Goal: Task Accomplishment & Management: Manage account settings

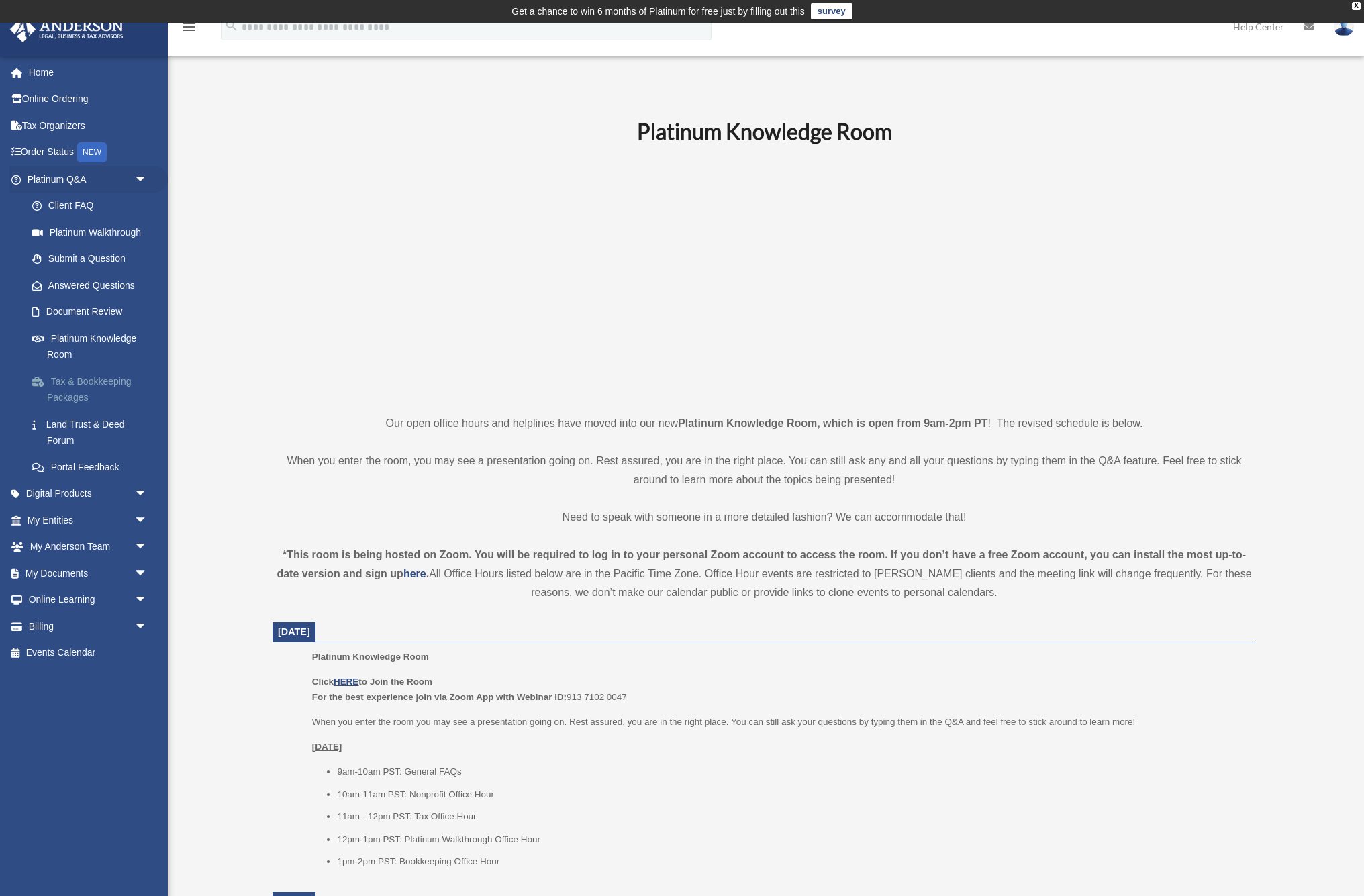
scroll to position [54, 0]
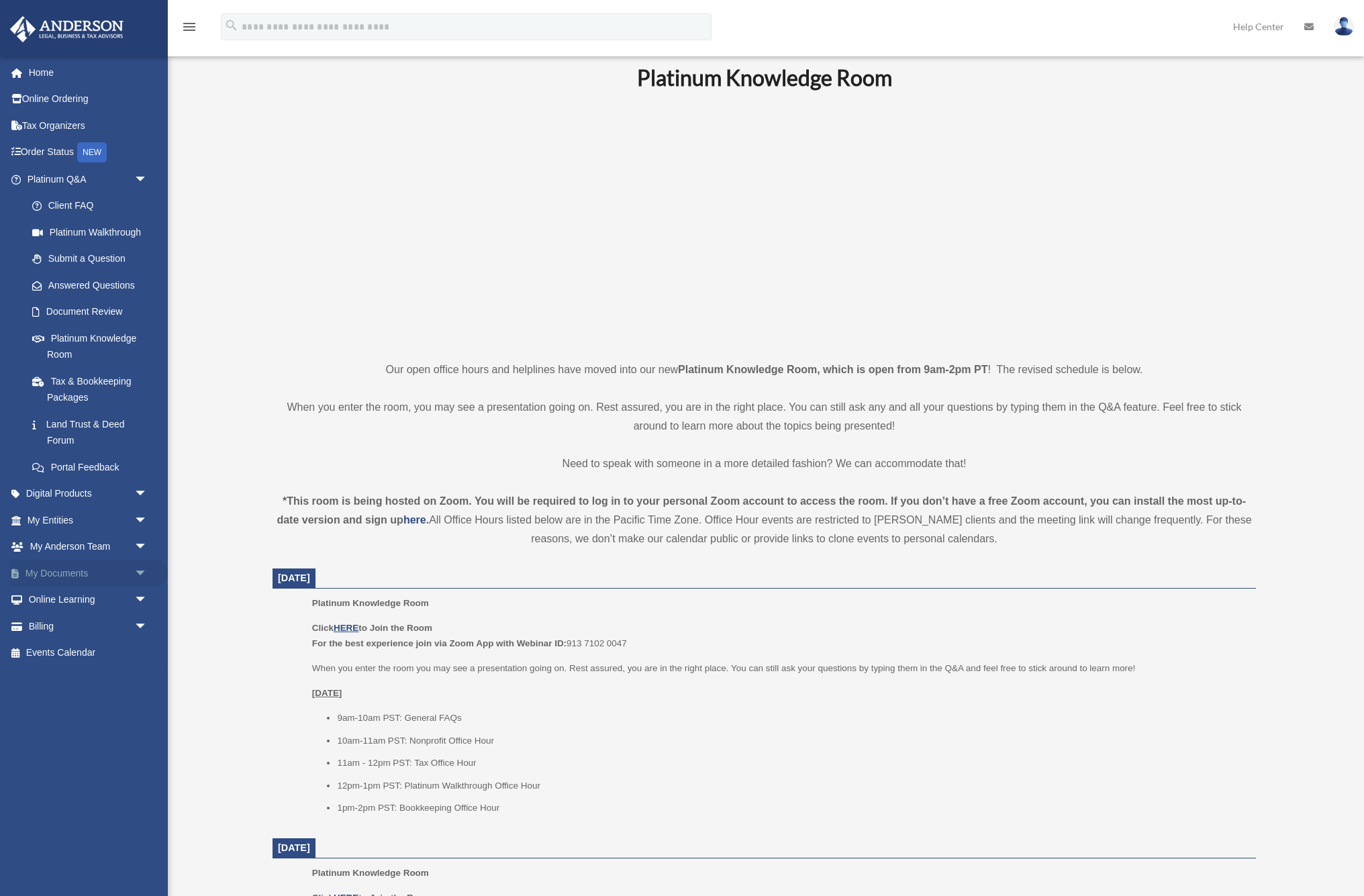
click at [52, 568] on link "My Documents arrow_drop_down" at bounding box center [89, 573] width 159 height 27
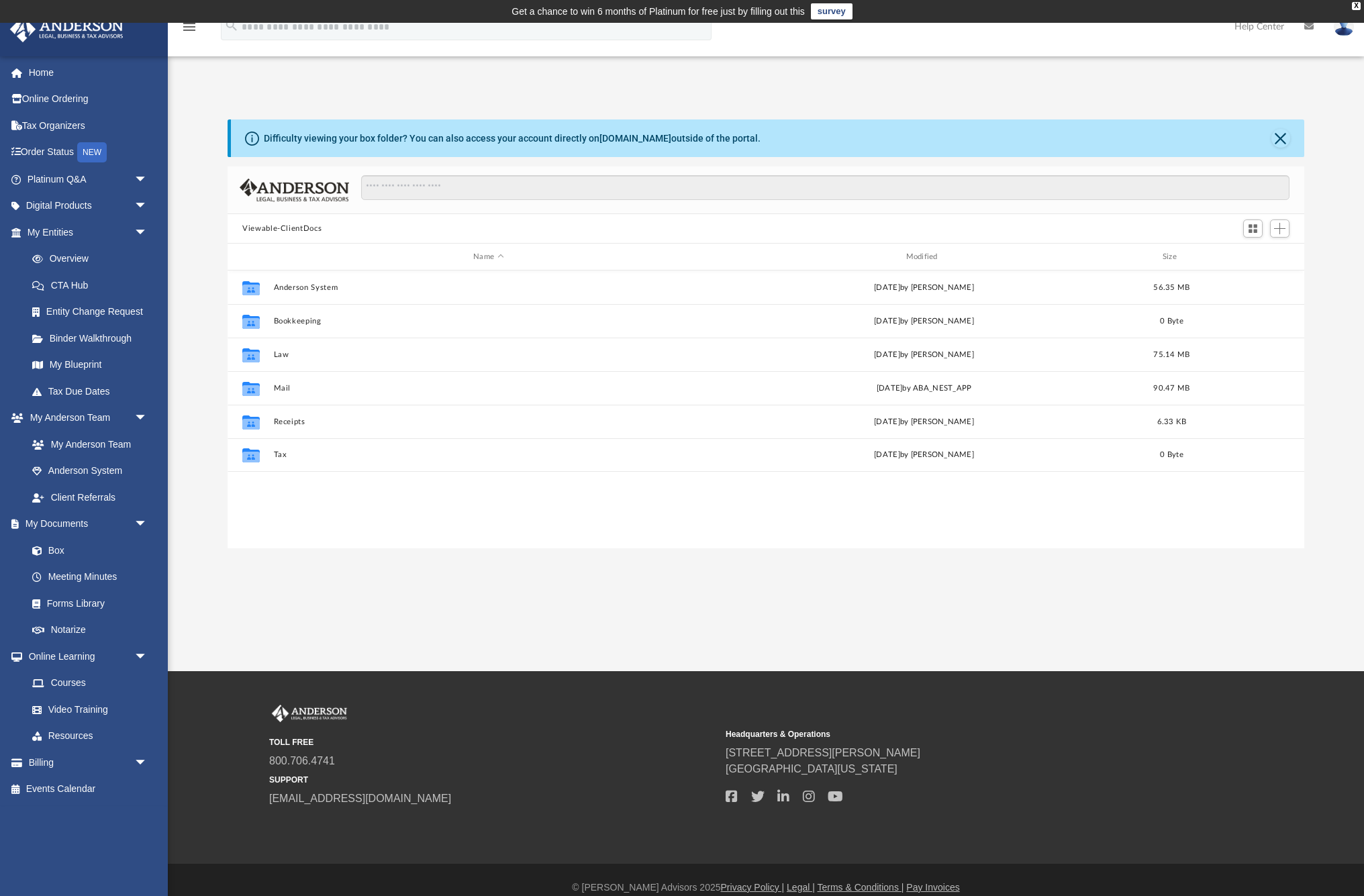
scroll to position [305, 1077]
click at [284, 391] on button "Mail" at bounding box center [488, 388] width 430 height 9
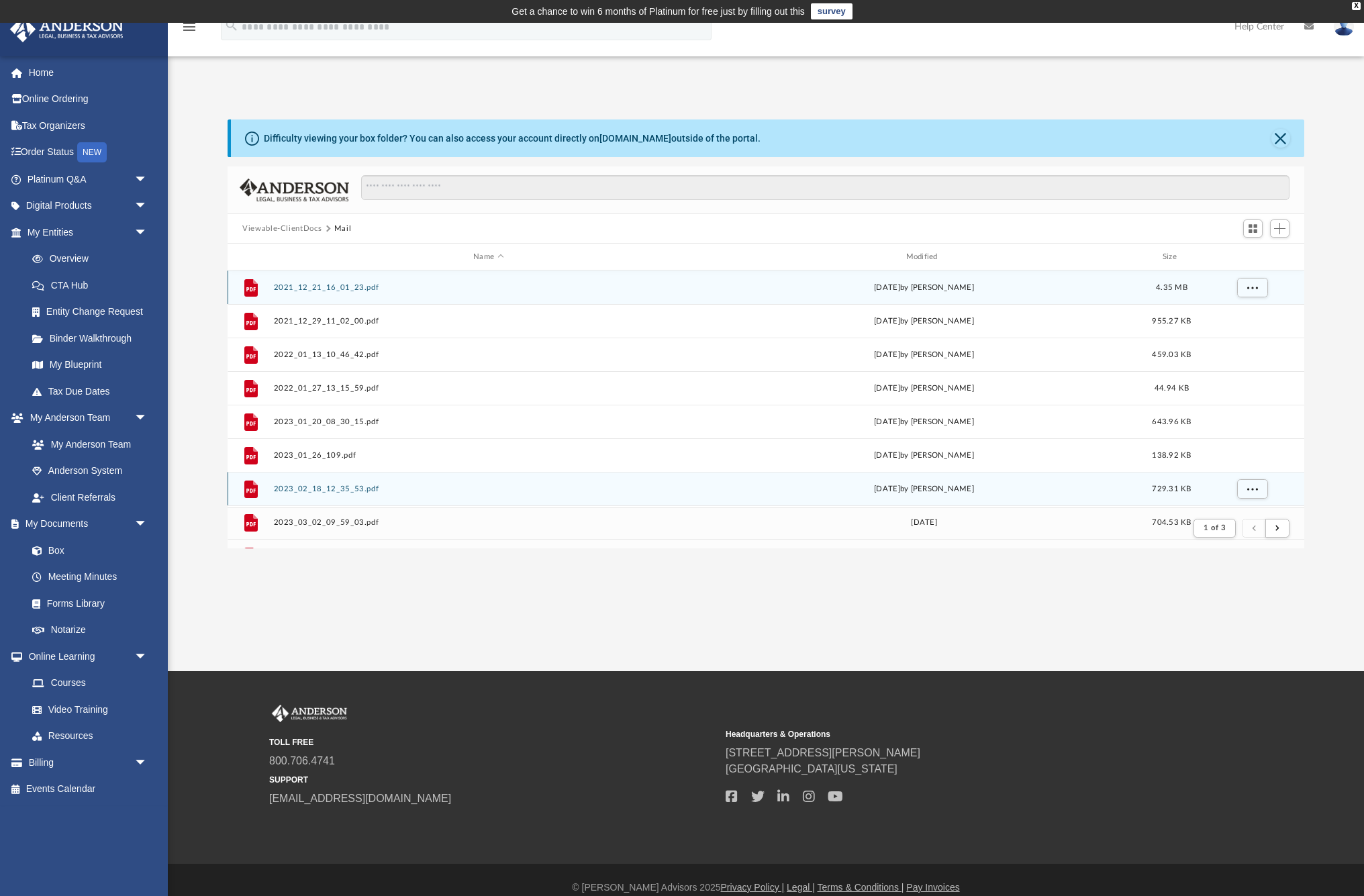
scroll to position [264, 1077]
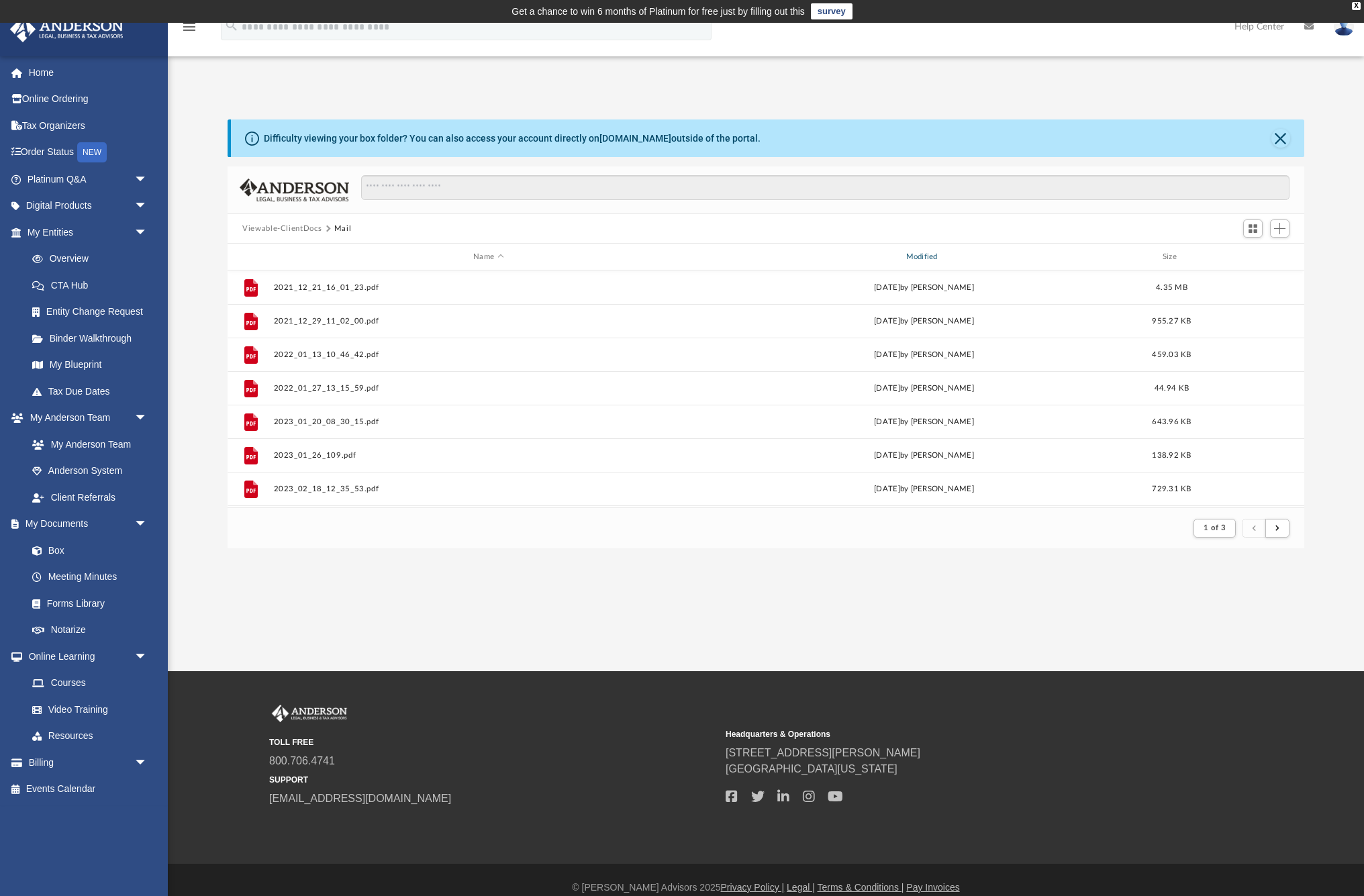
click at [937, 260] on div "Modified" at bounding box center [924, 257] width 430 height 12
click at [931, 254] on div "Modified" at bounding box center [924, 257] width 430 height 12
click at [929, 254] on div "Modified" at bounding box center [924, 257] width 430 height 12
click at [936, 257] on div "Modified" at bounding box center [924, 257] width 430 height 12
click at [932, 258] on div "Modified" at bounding box center [924, 257] width 430 height 12
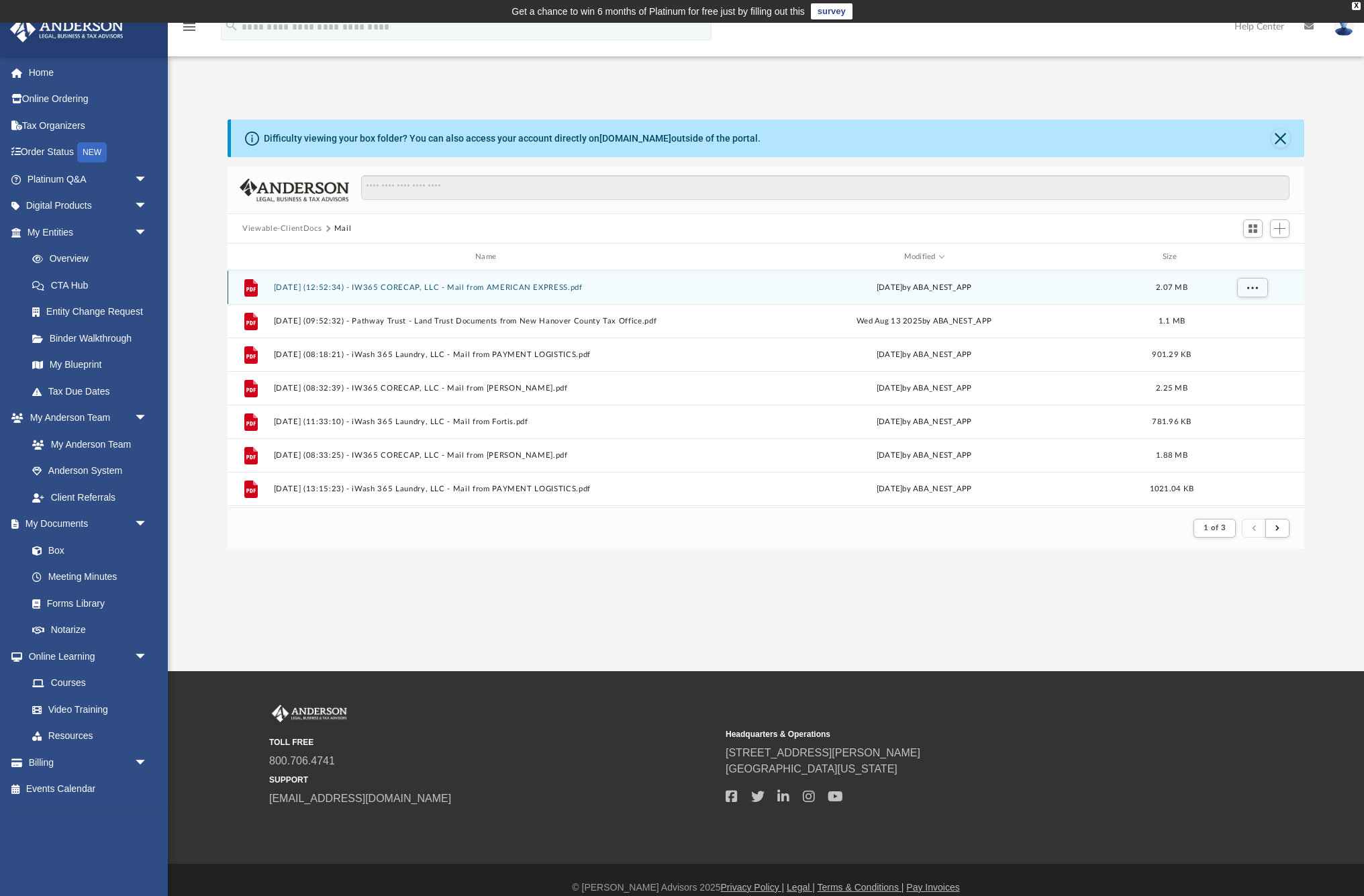
click at [513, 288] on button "[DATE] (12:52:34) - IW365 CORECAP, LLC - Mail from AMERICAN EXPRESS.pdf" at bounding box center [488, 287] width 430 height 9
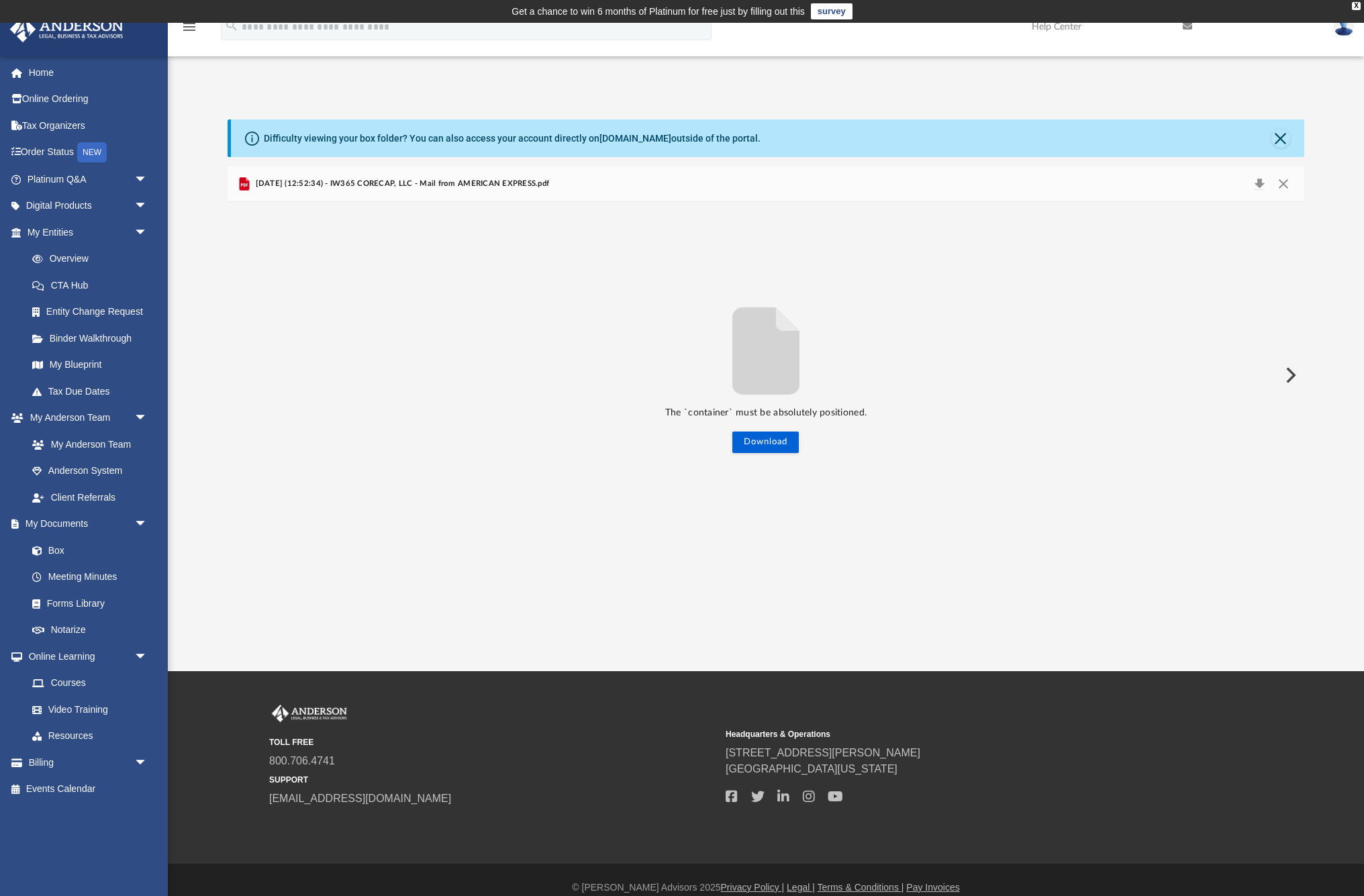
click at [423, 180] on span "[DATE] (12:52:34) - IW365 CORECAP, LLC - Mail from AMERICAN EXPRESS.pdf" at bounding box center [400, 184] width 297 height 12
click at [1282, 203] on div "The `container` must be absolutely positioned. Download" at bounding box center [765, 375] width 1077 height 346
click at [1281, 179] on button "Close" at bounding box center [1283, 184] width 24 height 19
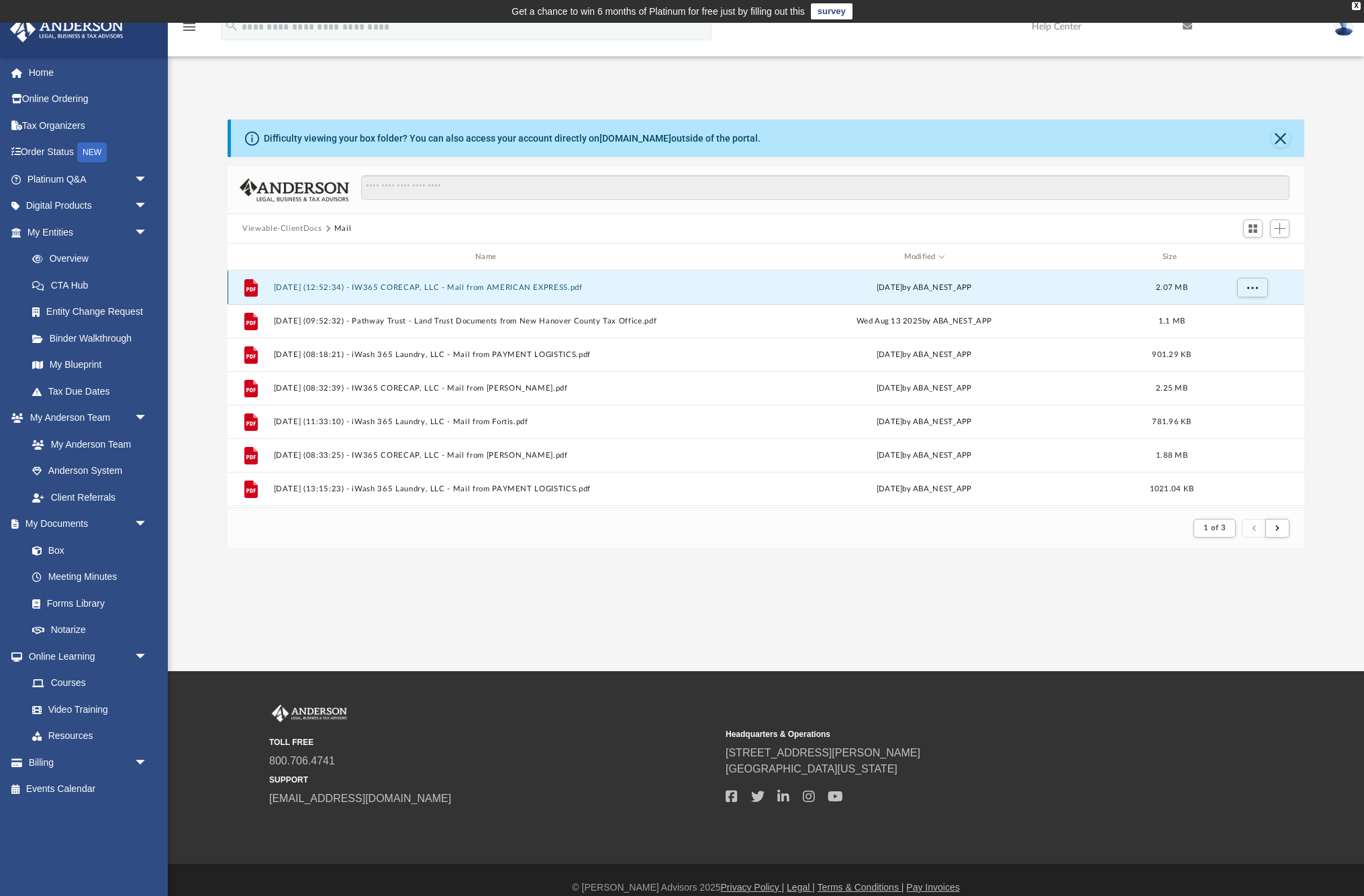
click at [454, 287] on button "[DATE] (12:52:34) - IW365 CORECAP, LLC - Mail from AMERICAN EXPRESS.pdf" at bounding box center [488, 287] width 430 height 9
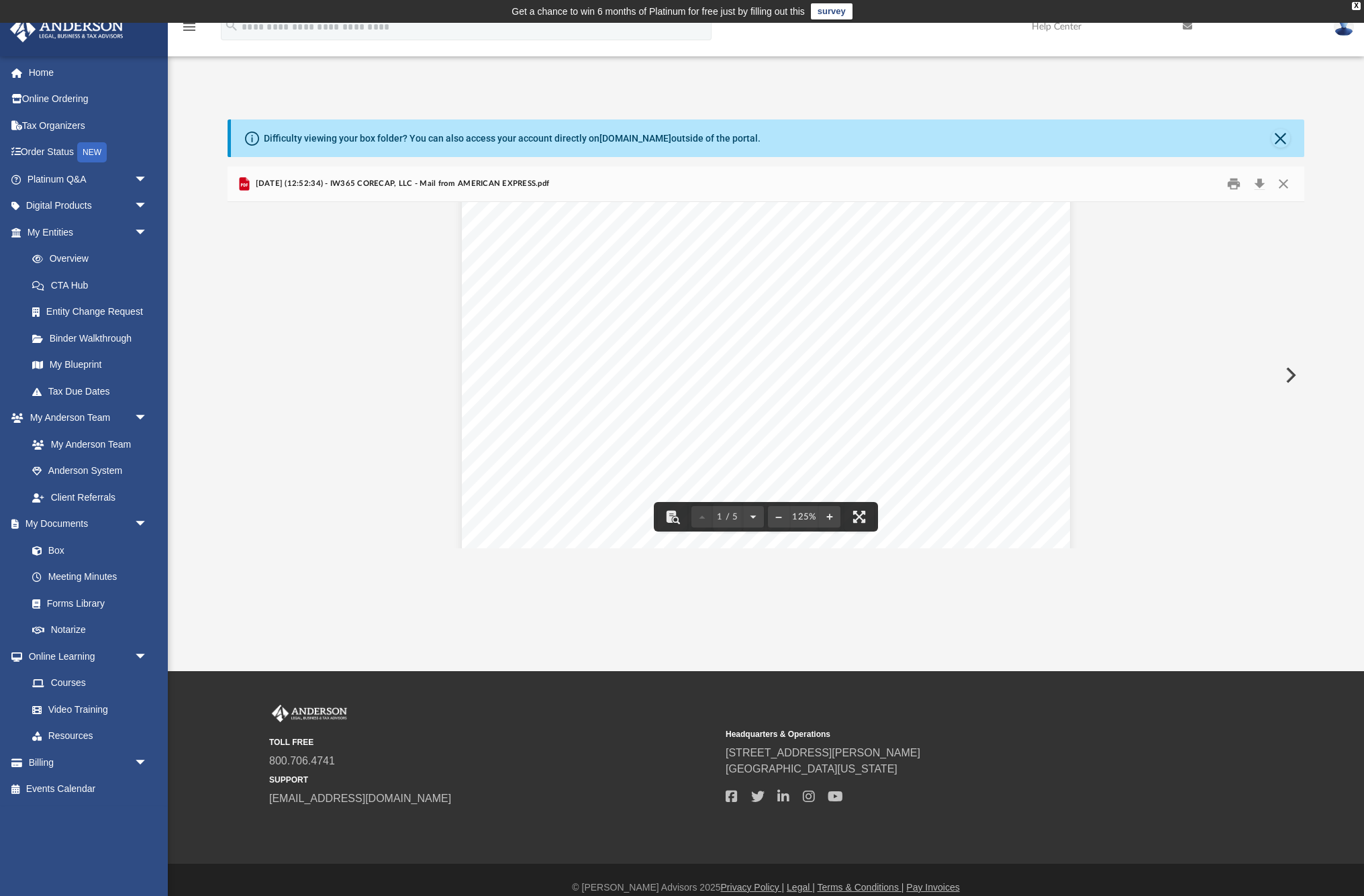
scroll to position [194, 0]
click at [1236, 180] on button "Print" at bounding box center [1234, 184] width 27 height 21
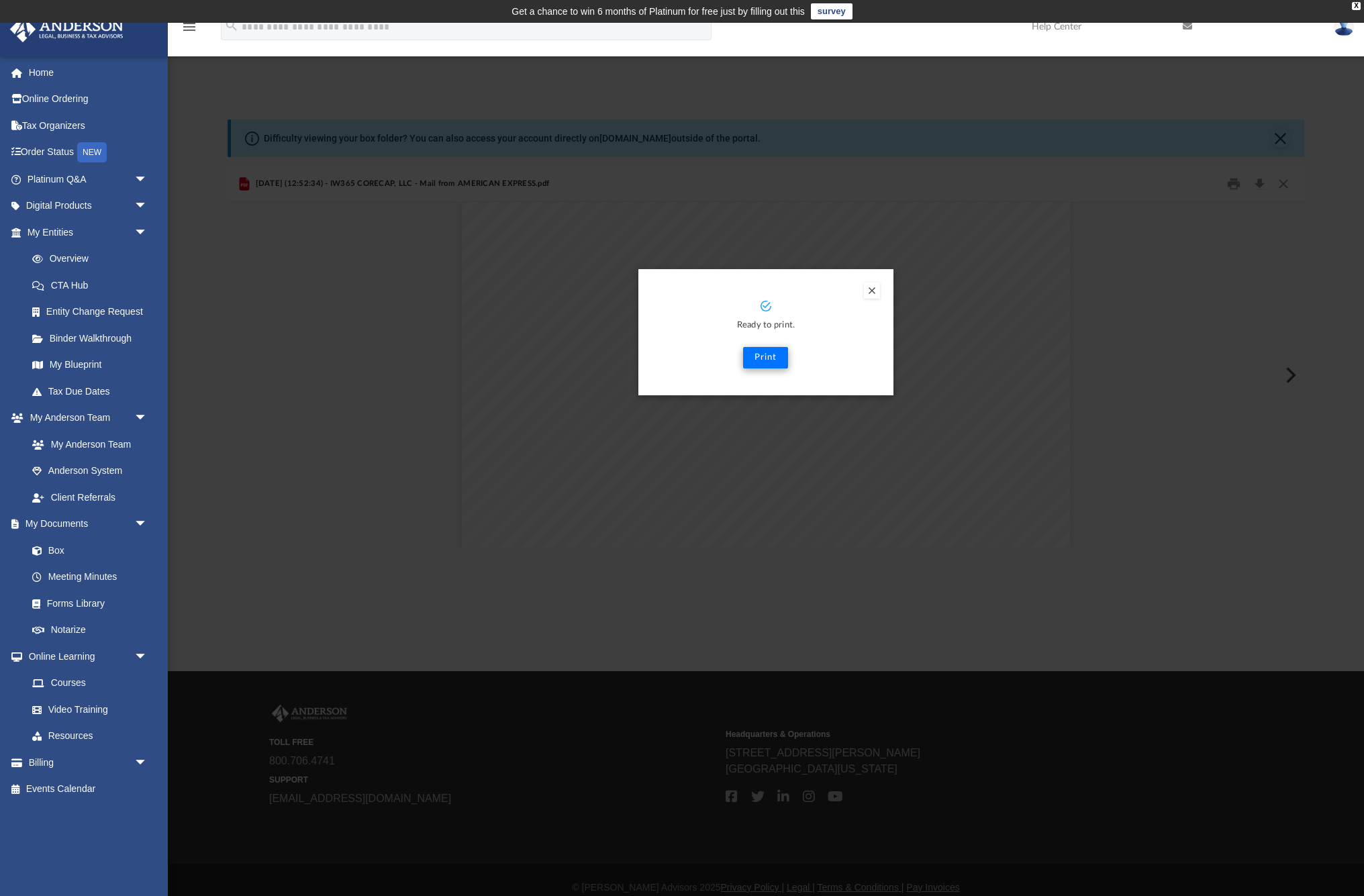
click at [765, 356] on button "Print" at bounding box center [765, 358] width 45 height 22
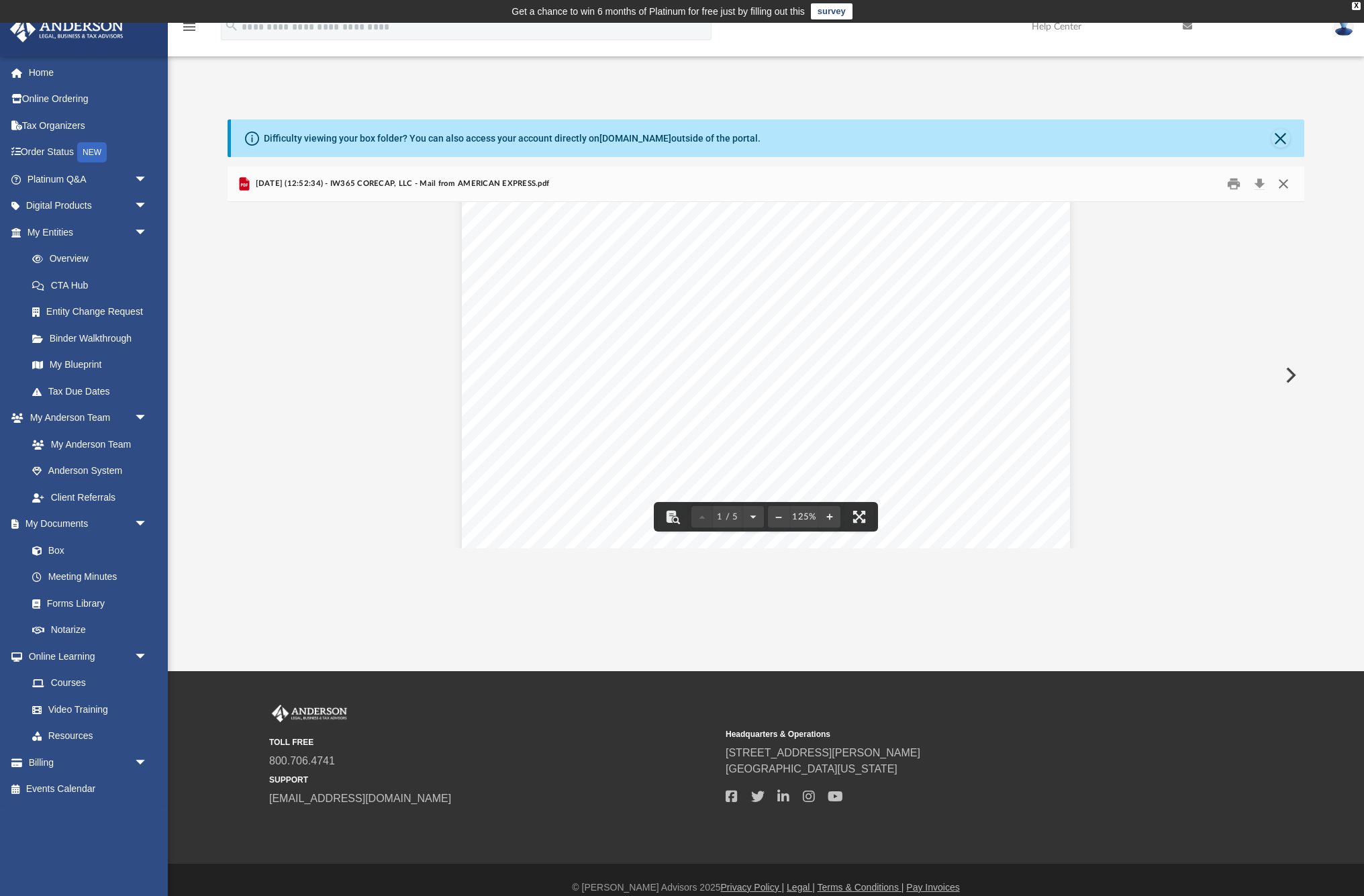
click at [1281, 183] on button "Close" at bounding box center [1283, 184] width 24 height 21
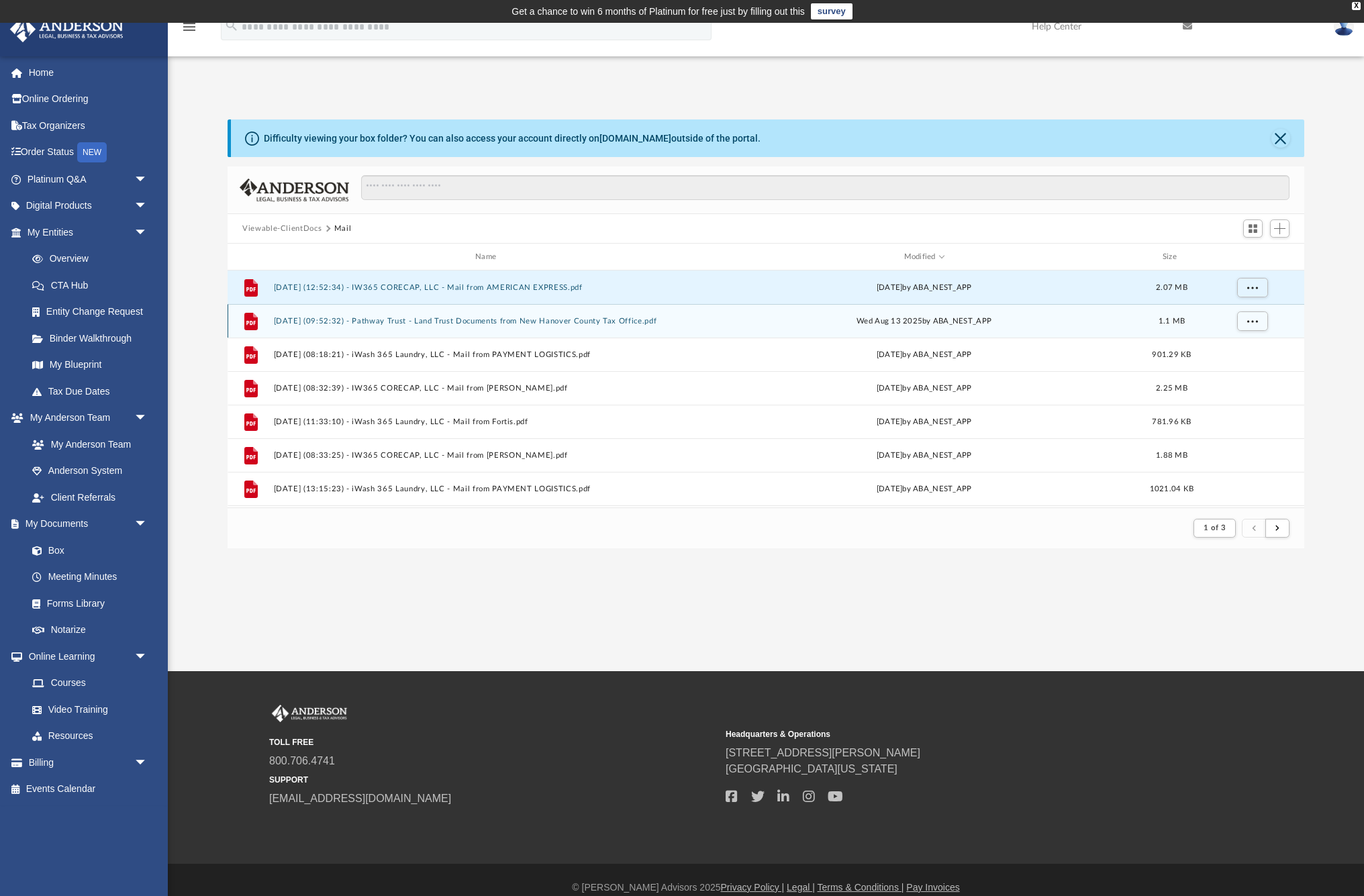
click at [529, 320] on button "[DATE] (09:52:32) - Pathway Trust - Land Trust Documents from New Hanover Count…" at bounding box center [488, 321] width 430 height 9
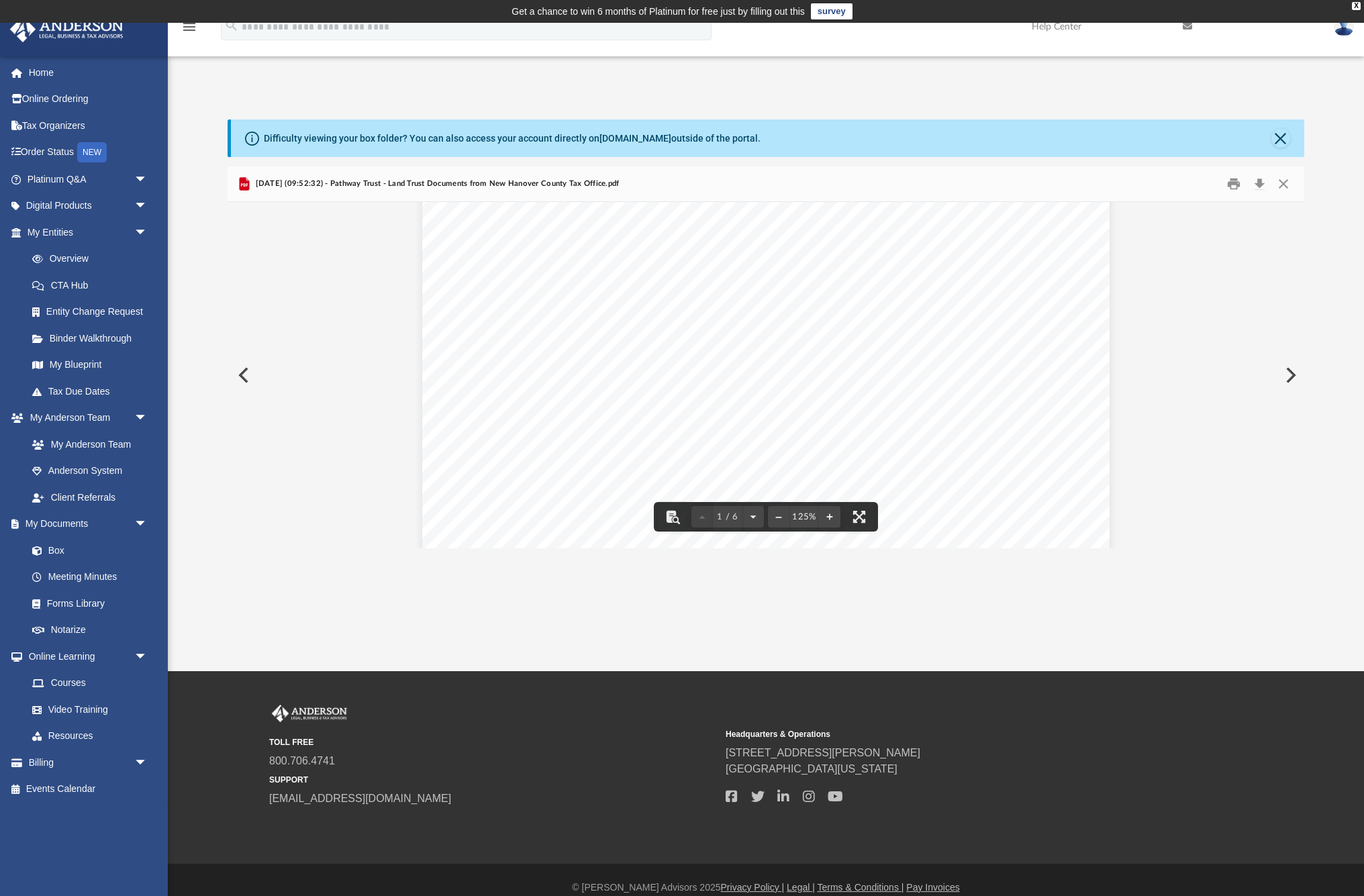
scroll to position [89, 0]
drag, startPoint x: 510, startPoint y: 295, endPoint x: 630, endPoint y: 310, distance: 120.9
click at [630, 310] on div "Page 1" at bounding box center [766, 565] width 688 height 883
drag, startPoint x: 517, startPoint y: 293, endPoint x: 630, endPoint y: 291, distance: 113.0
click at [630, 291] on div "Page 1" at bounding box center [766, 565] width 688 height 883
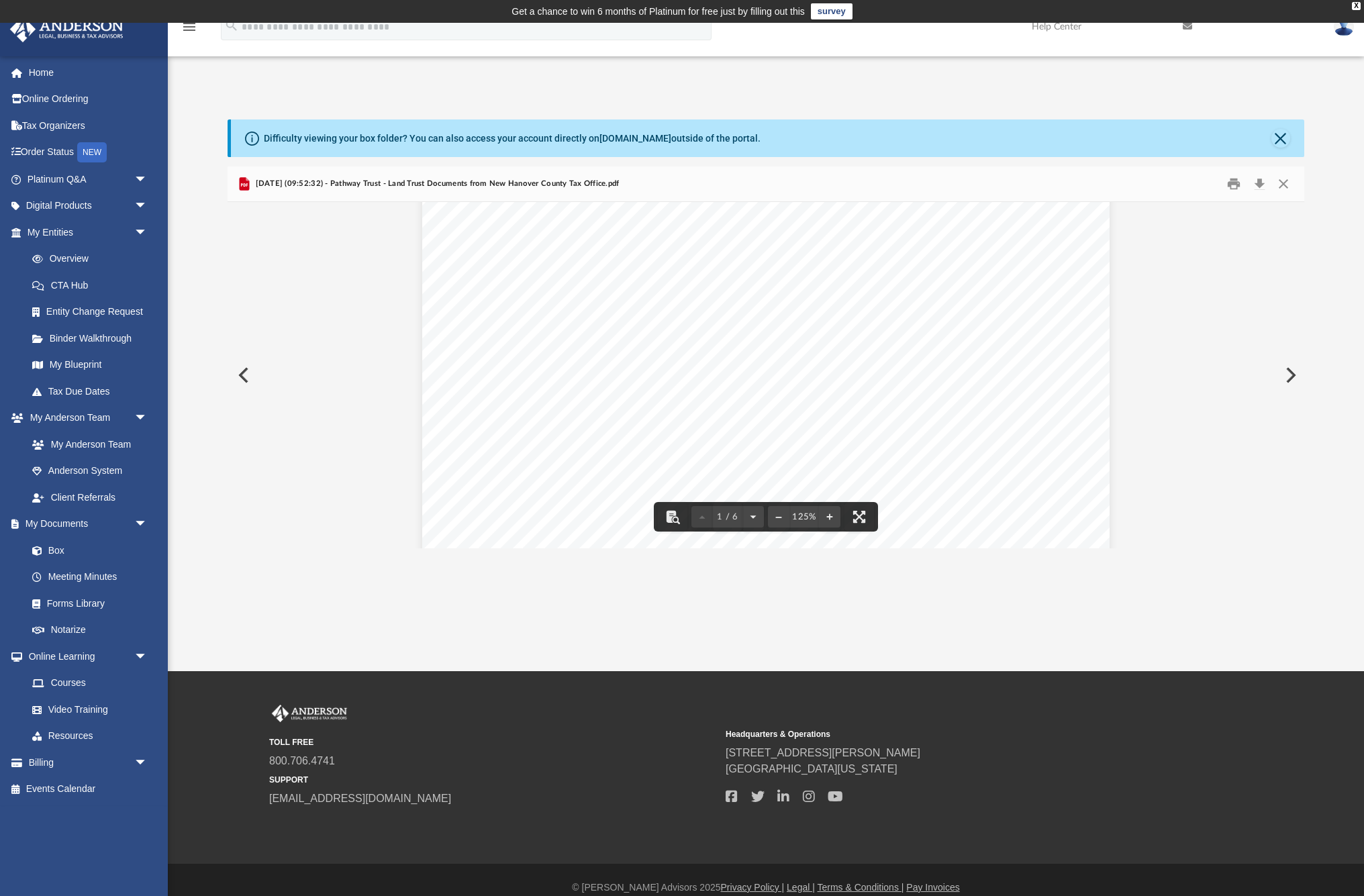
scroll to position [361, 0]
drag, startPoint x: 509, startPoint y: 386, endPoint x: 549, endPoint y: 387, distance: 40.0
click at [549, 387] on div "Page 1" at bounding box center [766, 293] width 688 height 883
click at [42, 70] on link "Home" at bounding box center [89, 73] width 159 height 27
